Goal: Information Seeking & Learning: Learn about a topic

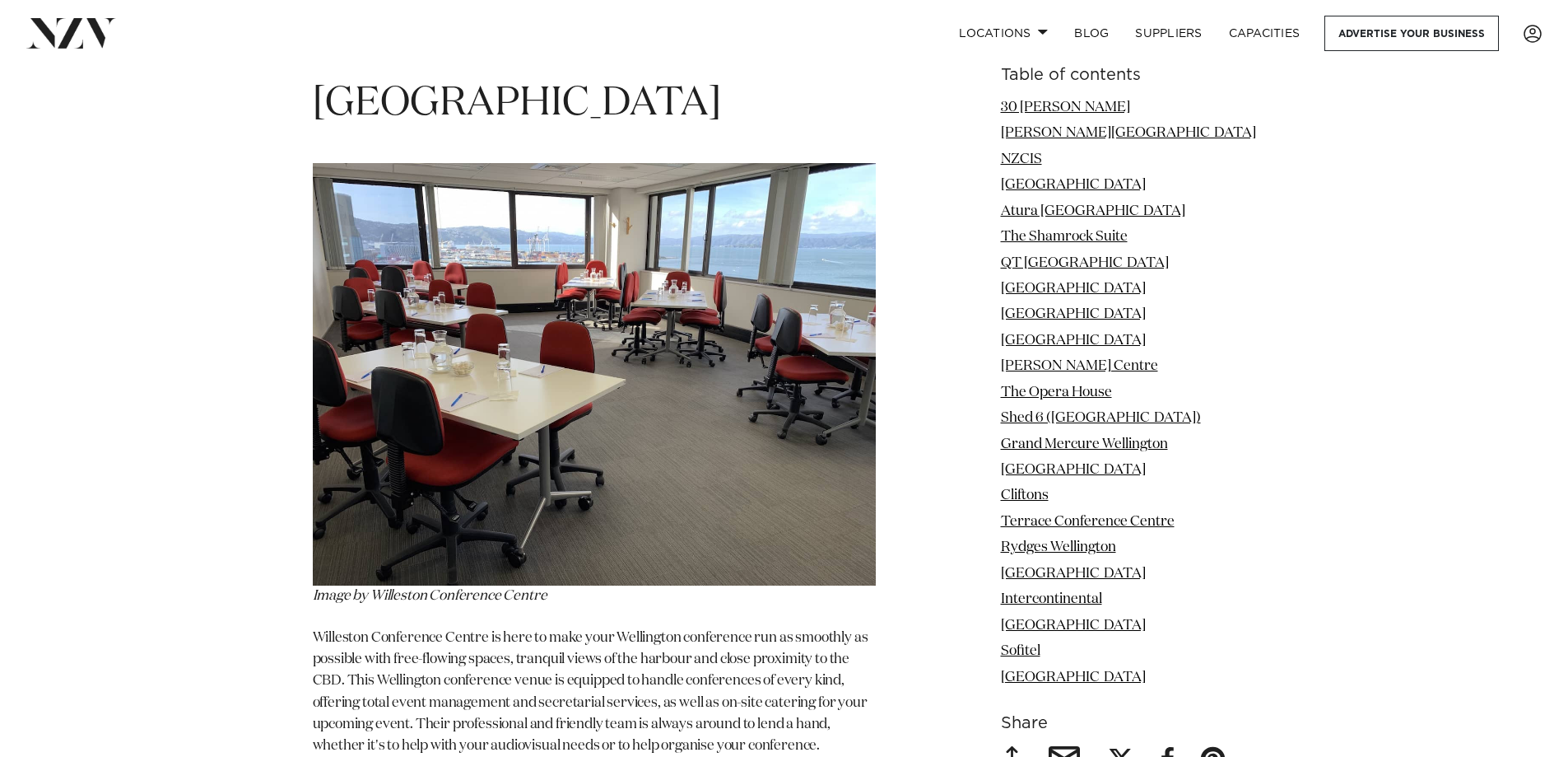
scroll to position [7020, 0]
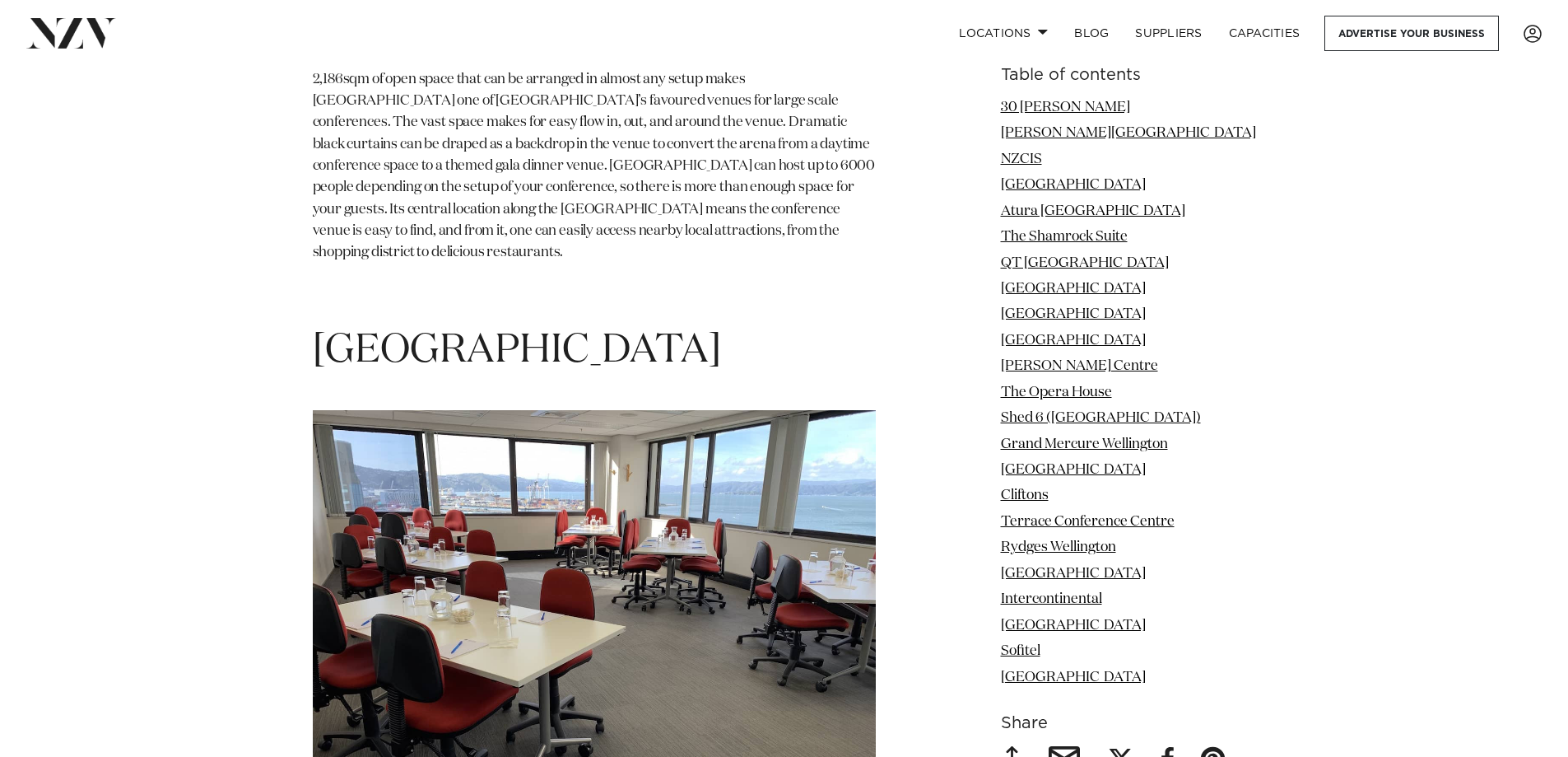
click at [526, 325] on h1 "[GEOGRAPHIC_DATA]" at bounding box center [594, 351] width 563 height 52
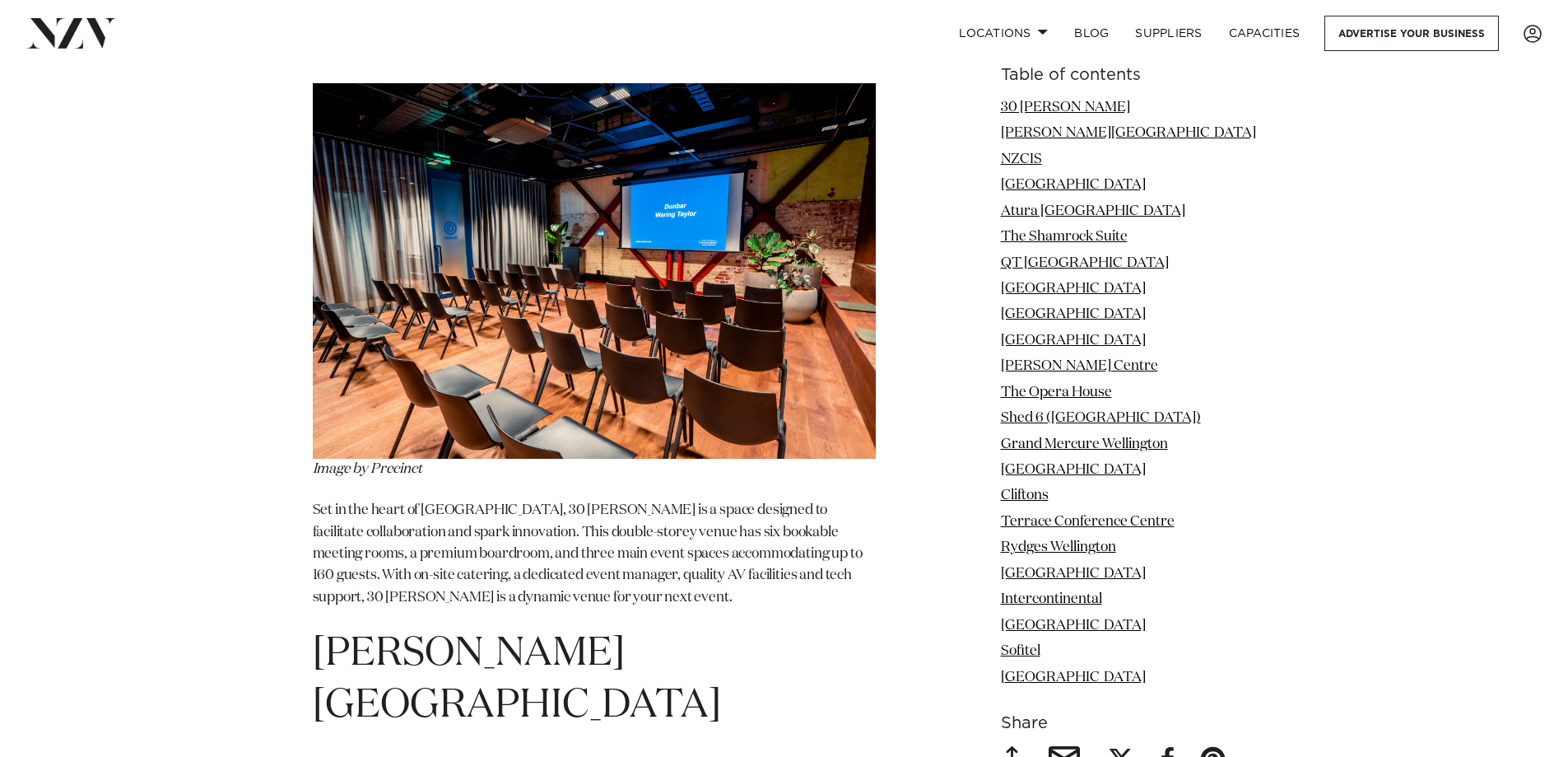
scroll to position [1832, 0]
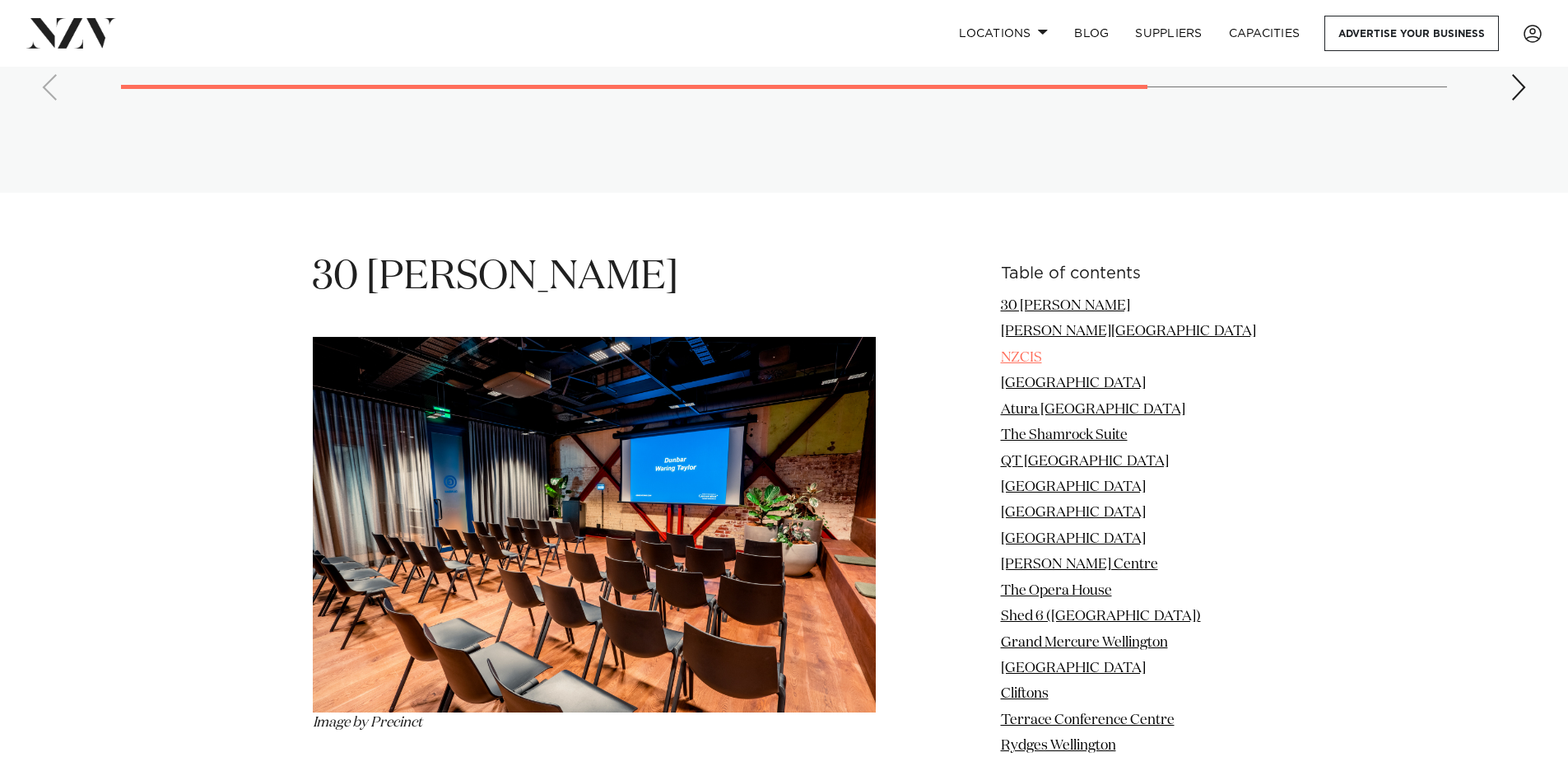
click at [1042, 356] on link "NZCIS" at bounding box center [1021, 358] width 42 height 14
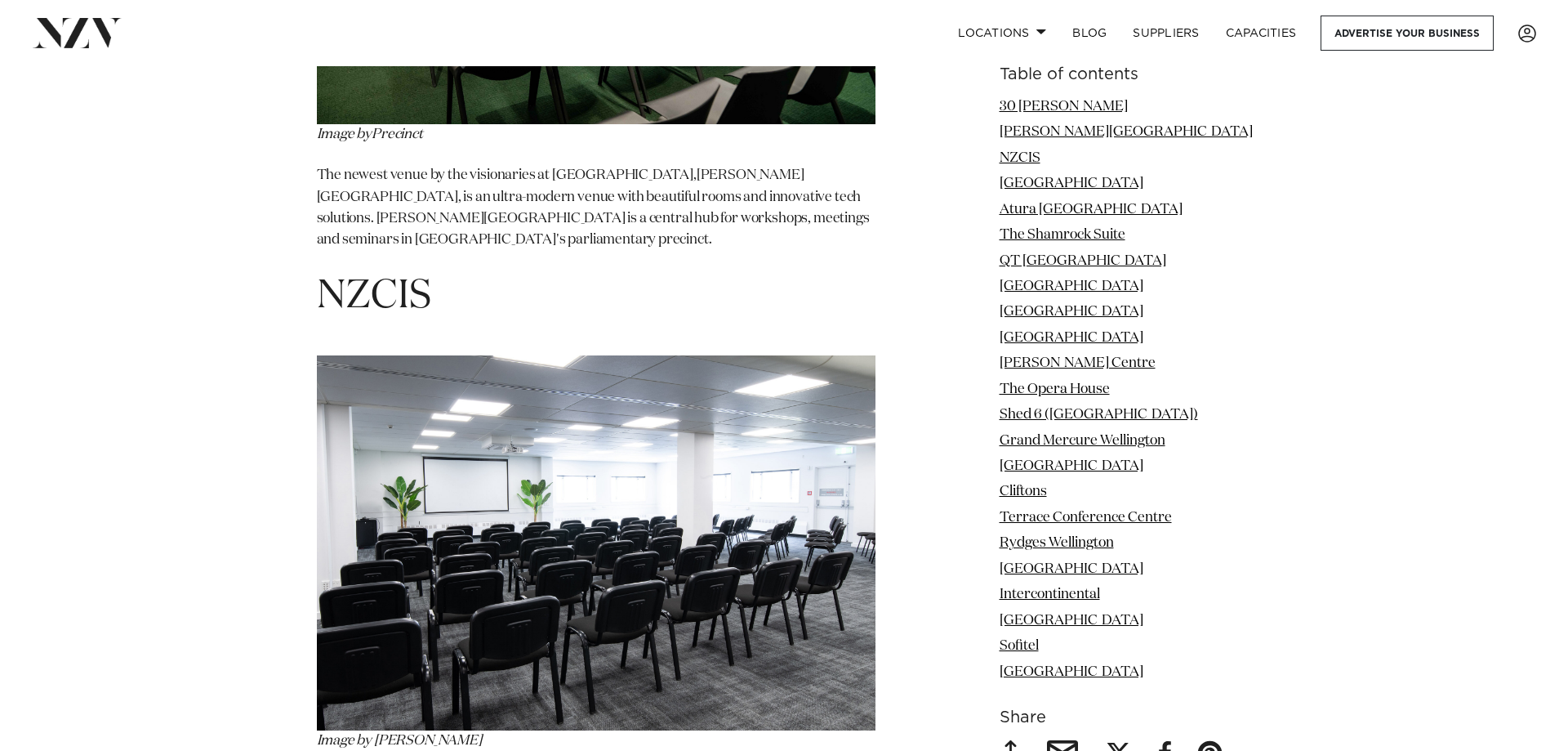
scroll to position [2963, 0]
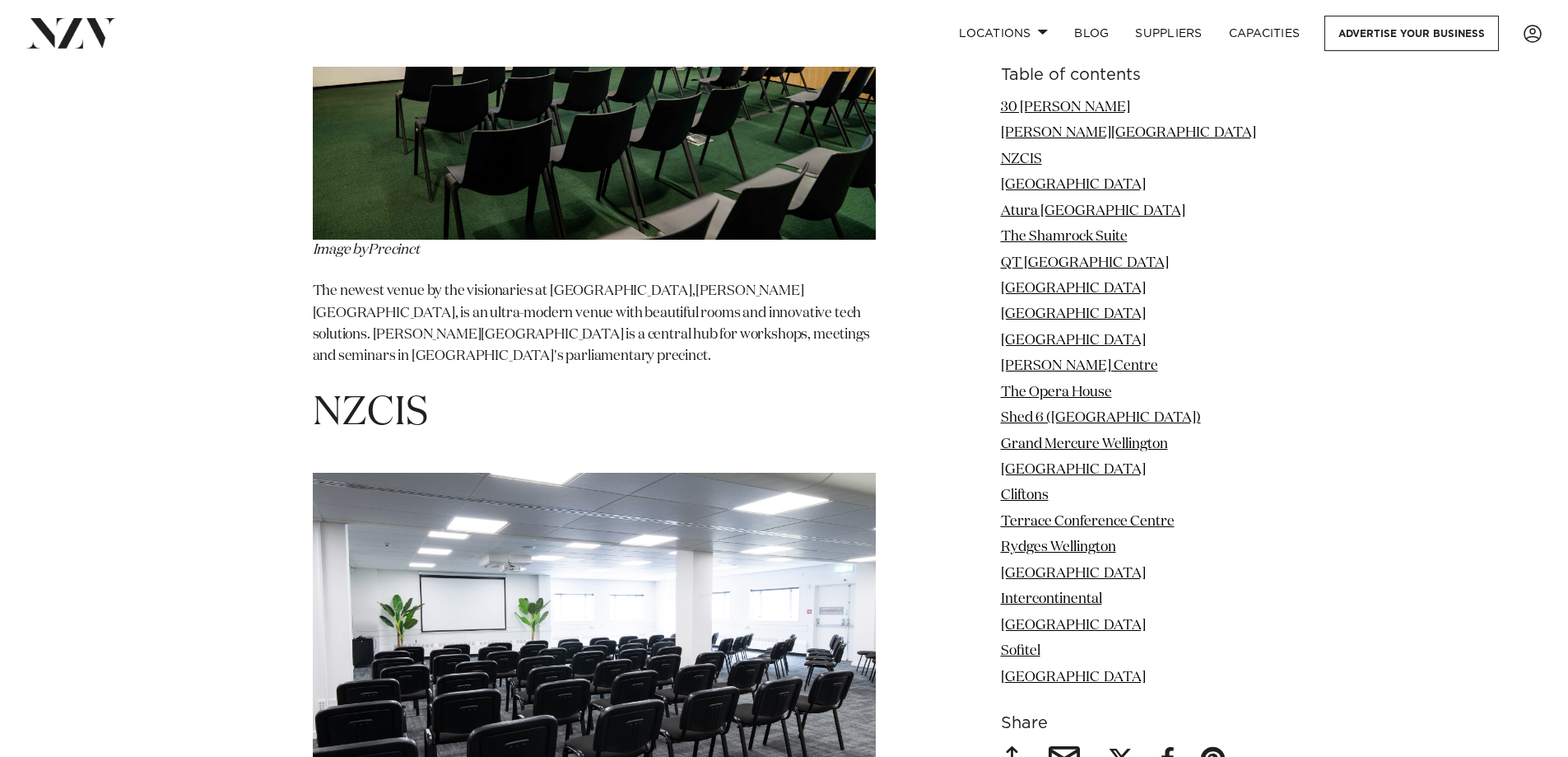
click at [555, 596] on img at bounding box center [594, 661] width 563 height 378
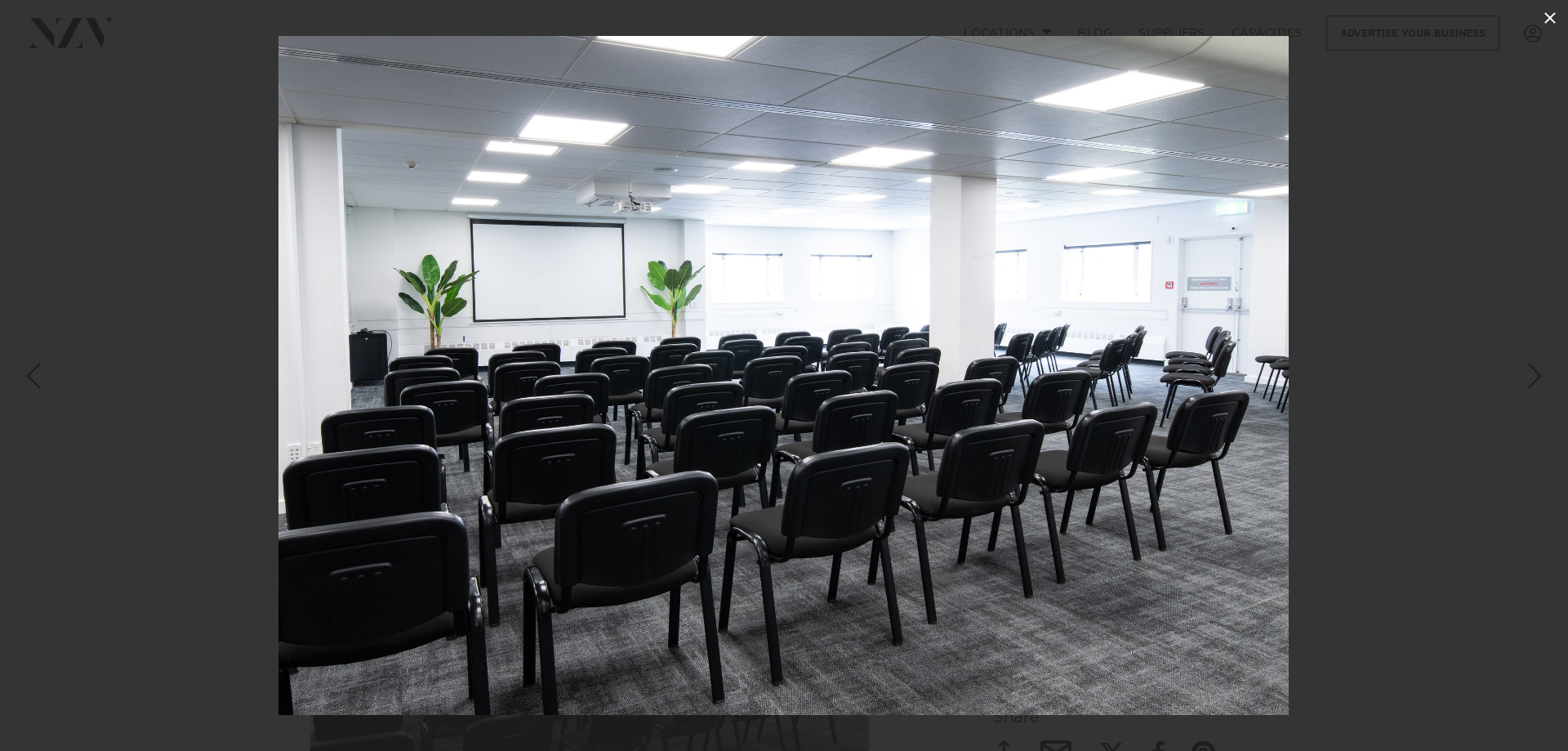
click at [1555, 20] on icon at bounding box center [1550, 18] width 19 height 19
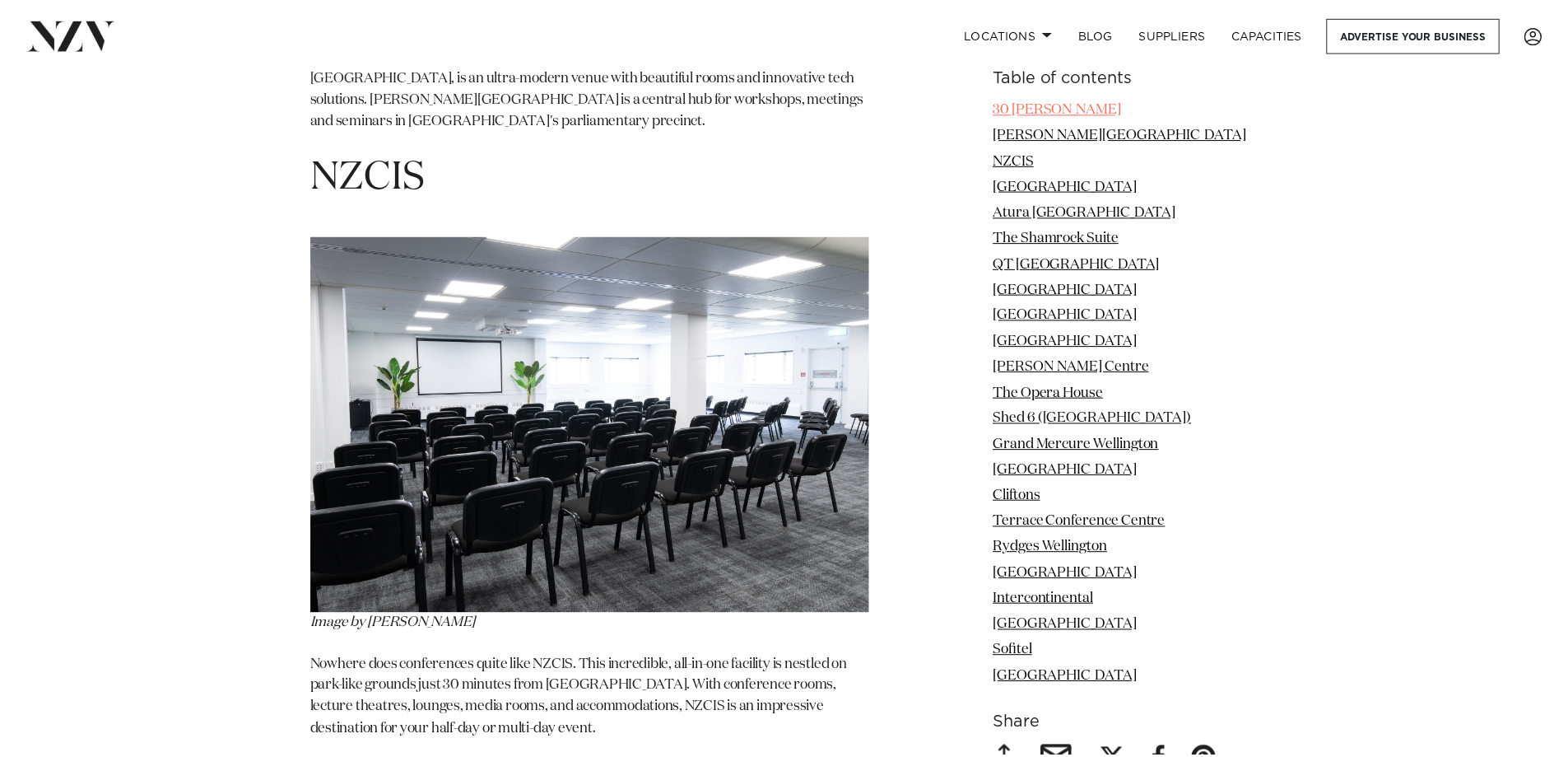
scroll to position [3234, 0]
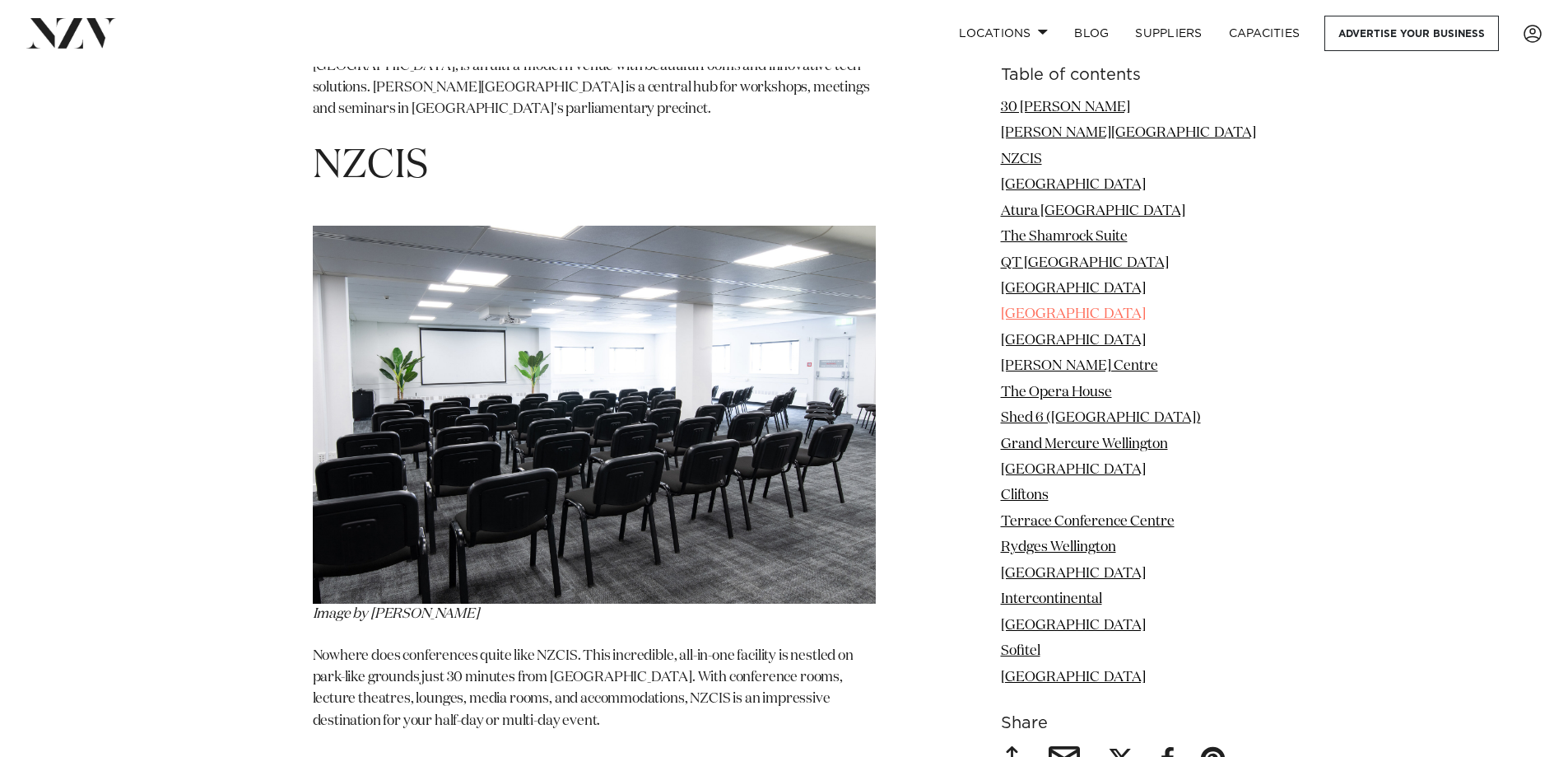
click at [1081, 314] on link "[GEOGRAPHIC_DATA]" at bounding box center [1073, 315] width 145 height 14
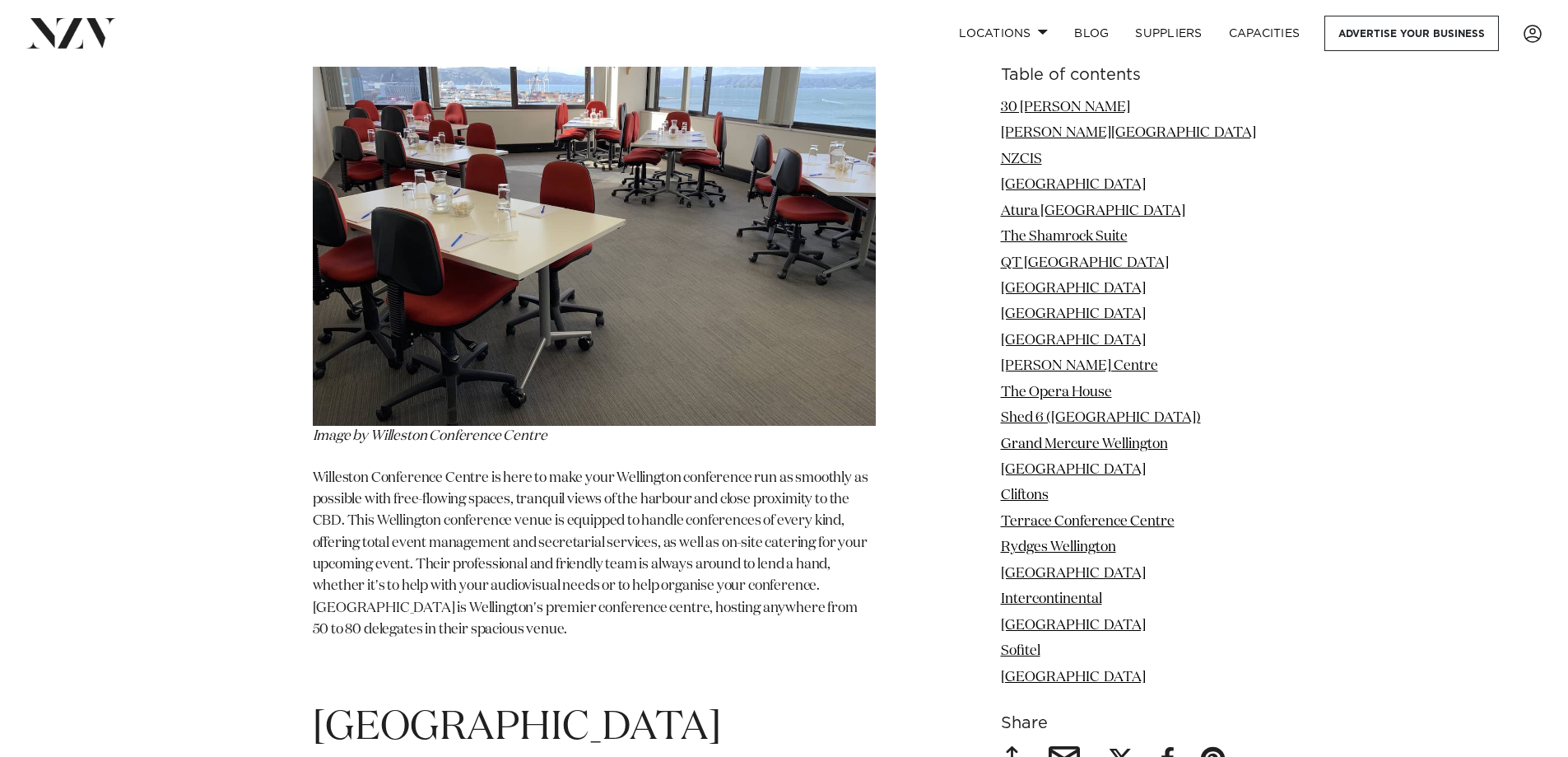
scroll to position [7490, 0]
